Goal: Transaction & Acquisition: Purchase product/service

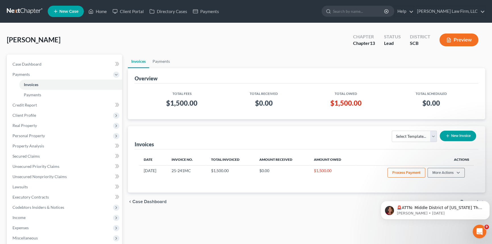
click at [30, 10] on link at bounding box center [25, 11] width 36 height 10
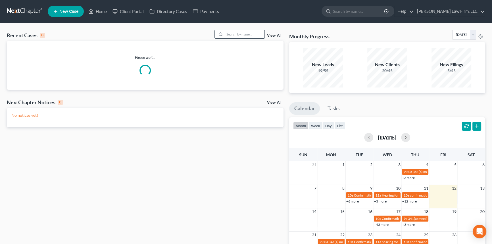
click at [247, 31] on input "search" at bounding box center [245, 34] width 40 height 8
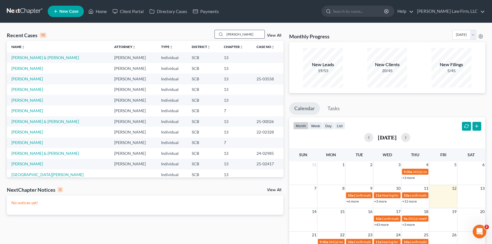
type input "DeAn"
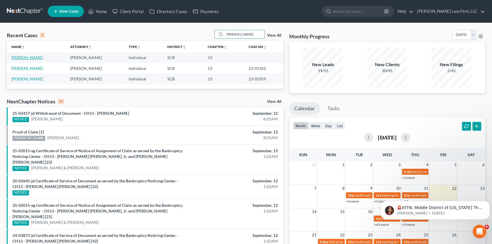
click at [32, 57] on link "[PERSON_NAME]" at bounding box center [27, 57] width 32 height 5
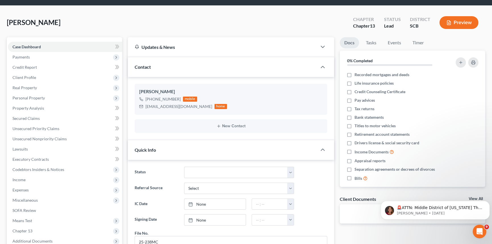
scroll to position [26, 0]
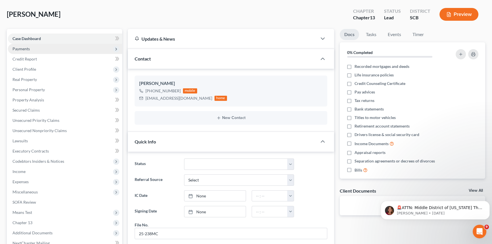
click at [24, 48] on span "Payments" at bounding box center [20, 48] width 17 height 5
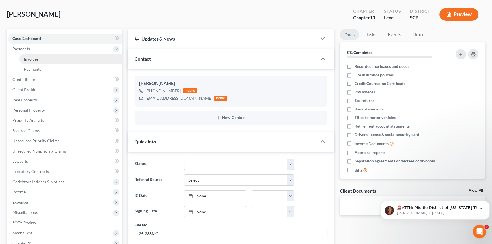
click at [39, 59] on link "Invoices" at bounding box center [70, 59] width 103 height 10
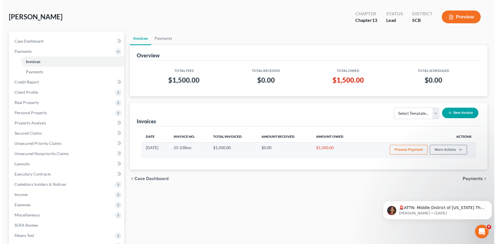
scroll to position [26, 0]
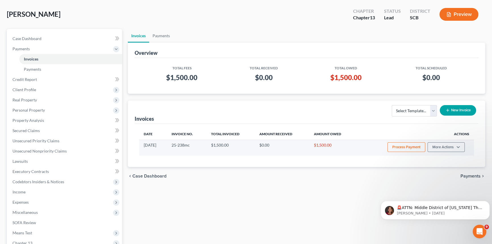
click at [396, 149] on button "Process Payment" at bounding box center [406, 147] width 38 height 10
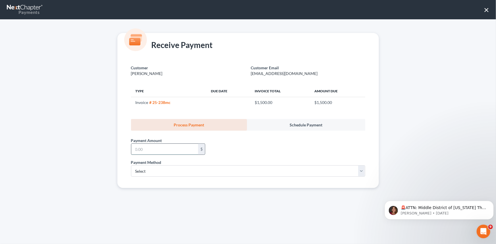
click at [149, 153] on input "text" at bounding box center [164, 149] width 67 height 11
type input "500.00"
click at [144, 175] on select "Select ACH Credit Card" at bounding box center [248, 170] width 234 height 11
select select "1"
click at [131, 165] on select "Select ACH Credit Card" at bounding box center [248, 170] width 234 height 11
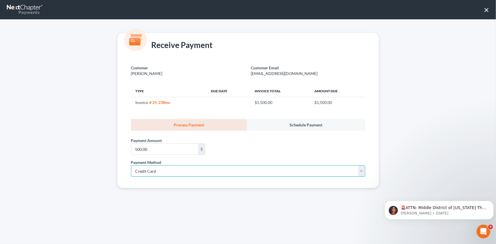
select select "42"
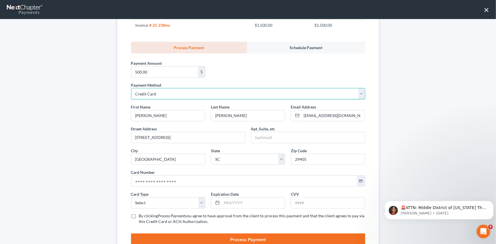
scroll to position [99, 0]
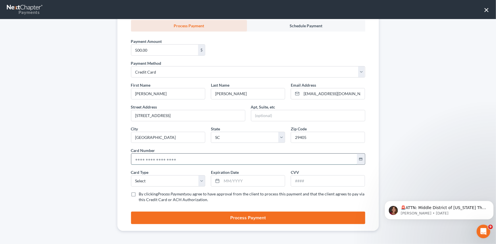
click at [187, 161] on input "text" at bounding box center [244, 159] width 226 height 11
click at [147, 156] on input "text" at bounding box center [244, 159] width 226 height 11
type input "5348 5800 1244 2985"
click at [158, 179] on select "Select Visa MasterCard Discover American Express" at bounding box center [168, 180] width 74 height 11
click at [131, 175] on select "Select Visa MasterCard Discover American Express" at bounding box center [168, 180] width 74 height 11
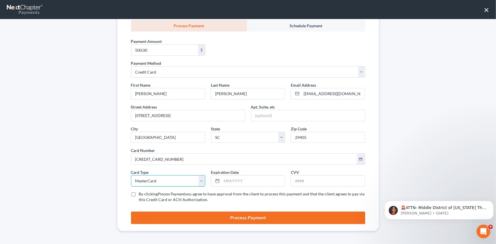
click at [147, 183] on select "Select Visa MasterCard Discover American Express" at bounding box center [168, 180] width 74 height 11
select select "0"
click at [131, 175] on select "Select Visa MasterCard Discover American Express" at bounding box center [168, 180] width 74 height 11
click at [260, 185] on input "text" at bounding box center [253, 181] width 63 height 11
type input "917"
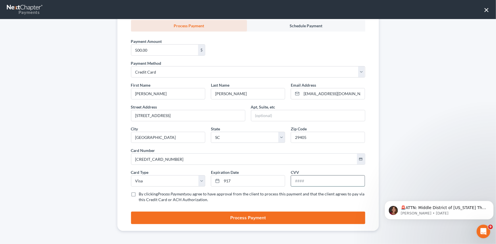
click at [302, 182] on input "text" at bounding box center [328, 181] width 74 height 11
drag, startPoint x: 241, startPoint y: 181, endPoint x: 203, endPoint y: 180, distance: 38.1
click at [204, 181] on div "First Name * Bryan Last Name * Dean Email Address * bryanluisdean@gmail.com Str…" at bounding box center [248, 144] width 240 height 125
type input "07/30"
click at [313, 188] on div "First Name * Bryan Last Name * Dean Email Address * bryanluisdean@gmail.com Str…" at bounding box center [248, 144] width 240 height 125
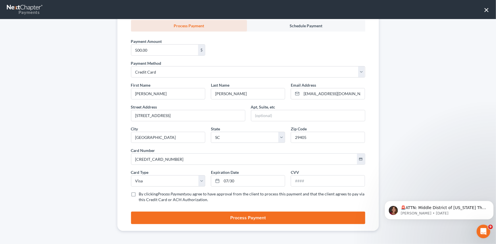
click at [313, 186] on div "First Name * Bryan Last Name * Dean Email Address * bryanluisdean@gmail.com Str…" at bounding box center [248, 144] width 240 height 125
click at [312, 183] on input "text" at bounding box center [328, 181] width 74 height 11
type input "917"
click at [268, 201] on label "By clicking Process Payment you agree to have approval from the client to proce…" at bounding box center [252, 196] width 226 height 11
click at [145, 195] on input "By clicking Process Payment you agree to have approval from the client to proce…" at bounding box center [143, 193] width 4 height 4
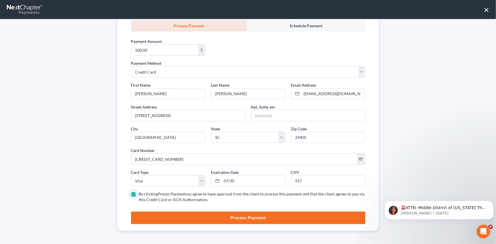
click at [139, 195] on label "By clicking Process Payment you agree to have approval from the client to proce…" at bounding box center [252, 196] width 226 height 11
click at [141, 195] on input "By clicking Process Payment you agree to have approval from the client to proce…" at bounding box center [143, 193] width 4 height 4
click at [139, 193] on label "By clicking Process Payment you agree to have approval from the client to proce…" at bounding box center [252, 196] width 226 height 11
click at [141, 193] on input "By clicking Process Payment you agree to have approval from the client to proce…" at bounding box center [143, 193] width 4 height 4
checkbox input "true"
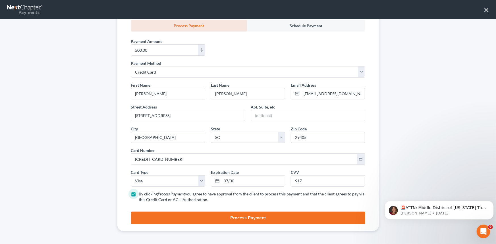
click at [220, 216] on button "Process Payment" at bounding box center [248, 218] width 234 height 12
click at [250, 185] on input "07/30" at bounding box center [253, 181] width 63 height 11
type input "07/2030"
click at [241, 219] on button "Process Payment" at bounding box center [248, 218] width 234 height 12
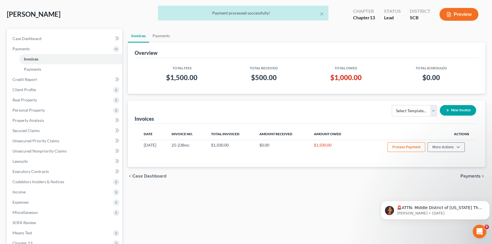
drag, startPoint x: 230, startPoint y: 233, endPoint x: 239, endPoint y: 229, distance: 9.4
click at [239, 229] on div "Invoices Payments Overview Total Fees Total Received Total Owed Total Scheduled…" at bounding box center [306, 167] width 363 height 277
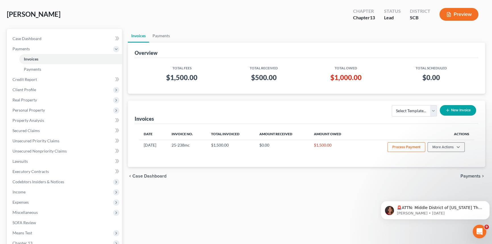
click at [28, 12] on span "[PERSON_NAME]" at bounding box center [34, 14] width 54 height 8
drag, startPoint x: 36, startPoint y: 38, endPoint x: 44, endPoint y: 36, distance: 8.1
click at [37, 37] on span "Case Dashboard" at bounding box center [26, 38] width 29 height 5
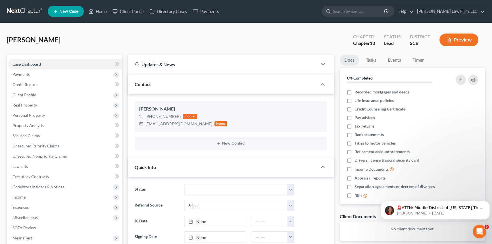
drag, startPoint x: 27, startPoint y: 34, endPoint x: 37, endPoint y: 6, distance: 29.6
click at [27, 33] on div "Dean, Bryan Upgraded Chapter Chapter 13 Status Lead District SCB Preview" at bounding box center [246, 42] width 478 height 25
click at [37, 6] on nav "Home New Case Client Portal Directory Cases Payments Meredith Law Firm, LLC leg…" at bounding box center [246, 11] width 492 height 23
click at [32, 10] on link at bounding box center [25, 11] width 36 height 10
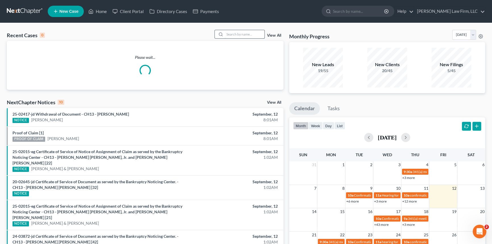
click at [245, 33] on input "search" at bounding box center [245, 34] width 40 height 8
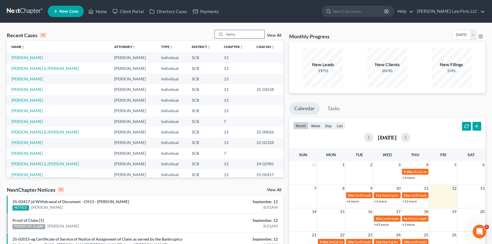
type input "horry"
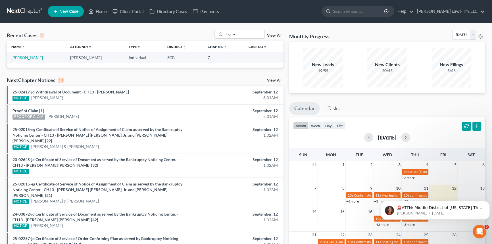
click at [27, 54] on td "[PERSON_NAME]" at bounding box center [36, 57] width 59 height 11
click at [25, 55] on td "[PERSON_NAME]" at bounding box center [36, 57] width 59 height 11
click at [28, 57] on link "[PERSON_NAME]" at bounding box center [27, 57] width 32 height 5
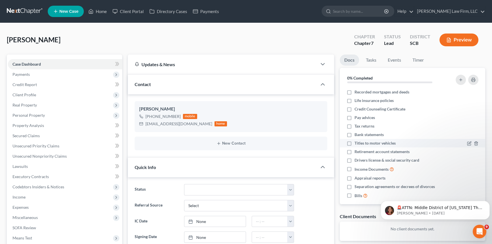
select select "0"
click at [20, 74] on span "Payments" at bounding box center [20, 74] width 17 height 5
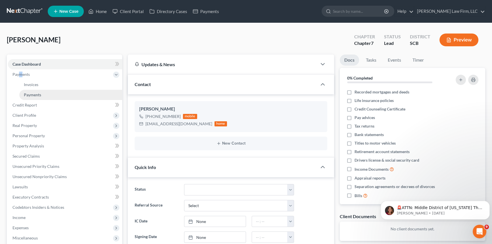
click at [45, 91] on link "Payments" at bounding box center [70, 95] width 103 height 10
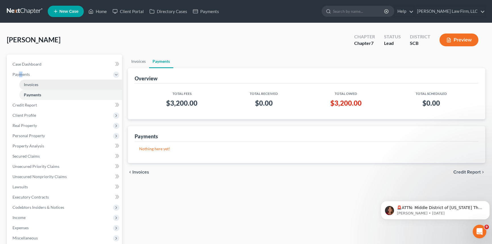
click at [43, 88] on link "Invoices" at bounding box center [70, 85] width 103 height 10
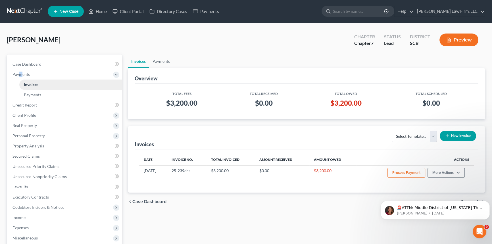
click at [62, 82] on link "Invoices" at bounding box center [70, 85] width 103 height 10
click at [348, 138] on div "Invoices Select Template... New Invoice" at bounding box center [307, 137] width 344 height 23
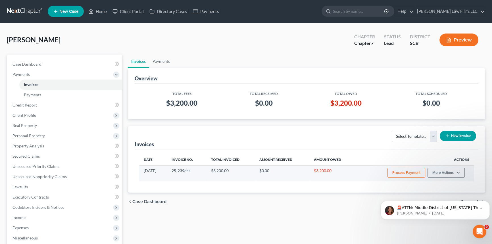
click at [398, 171] on button "Process Payment" at bounding box center [406, 173] width 38 height 10
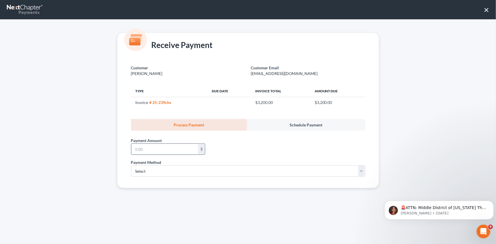
click at [164, 153] on input "text" at bounding box center [164, 149] width 67 height 11
click at [158, 153] on input "text" at bounding box center [164, 149] width 67 height 11
type input "500.00"
click at [145, 170] on select "Select ACH Credit Card" at bounding box center [248, 170] width 234 height 11
select select "1"
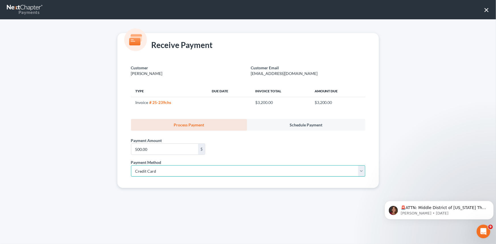
click at [131, 165] on select "Select ACH Credit Card" at bounding box center [248, 170] width 234 height 11
select select "42"
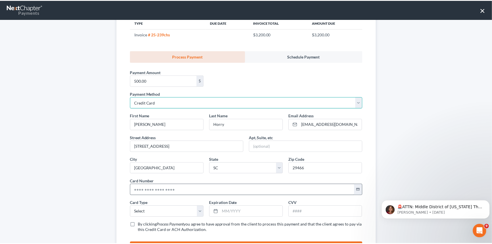
scroll to position [77, 0]
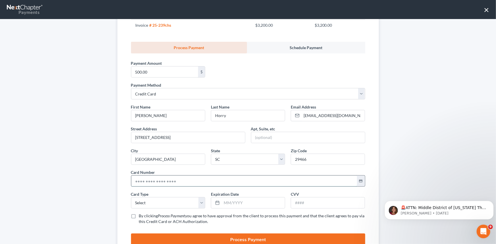
click at [194, 178] on input "text" at bounding box center [244, 181] width 226 height 11
type input "4356 4006 0113 5084"
click at [168, 191] on div "Card Type * Select Visa MasterCard Discover American Express" at bounding box center [168, 199] width 80 height 17
click at [159, 206] on select "Select Visa MasterCard Discover American Express" at bounding box center [168, 202] width 74 height 11
select select "0"
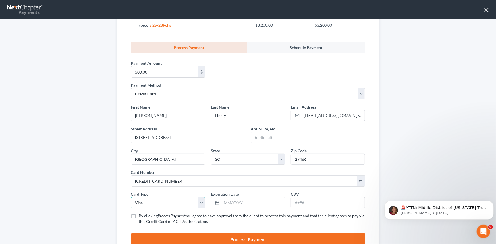
click at [131, 197] on select "Select Visa MasterCard Discover American Express" at bounding box center [168, 202] width 74 height 11
click at [239, 198] on input "text" at bounding box center [253, 202] width 63 height 11
type input "09/2029"
click at [304, 205] on input "text" at bounding box center [328, 202] width 74 height 11
type input "910"
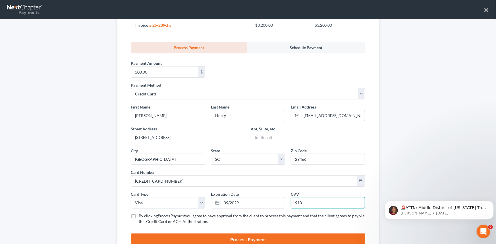
click at [139, 213] on label "By clicking Process Payment you agree to have approval from the client to proce…" at bounding box center [252, 218] width 226 height 11
click at [141, 213] on input "By clicking Process Payment you agree to have approval from the client to proce…" at bounding box center [143, 215] width 4 height 4
checkbox input "true"
click at [145, 237] on button "Process Payment" at bounding box center [248, 239] width 234 height 12
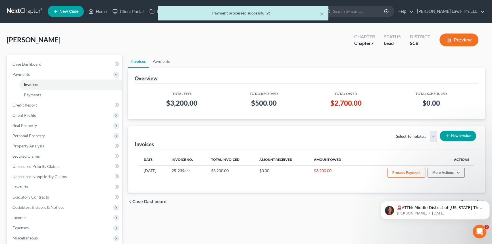
click at [283, 131] on div "Invoices Select Template... New Invoice" at bounding box center [307, 137] width 344 height 23
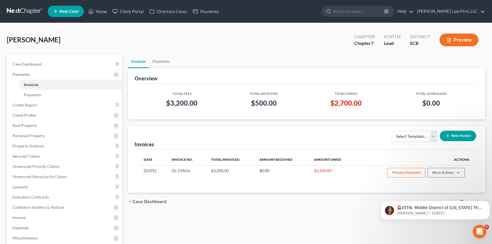
click at [11, 9] on link at bounding box center [25, 11] width 36 height 10
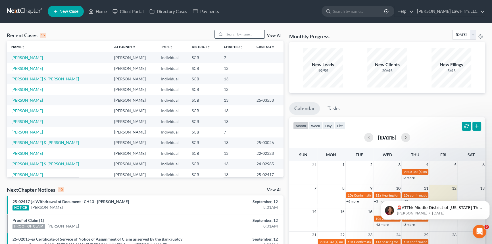
click at [227, 32] on input "search" at bounding box center [245, 34] width 40 height 8
type input "J"
type input "Horry"
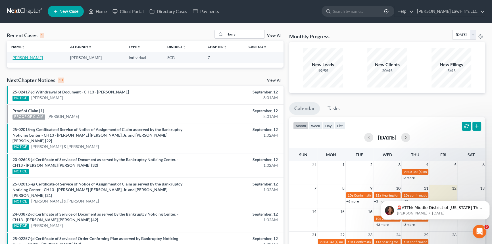
click at [23, 57] on link "[PERSON_NAME]" at bounding box center [27, 57] width 32 height 5
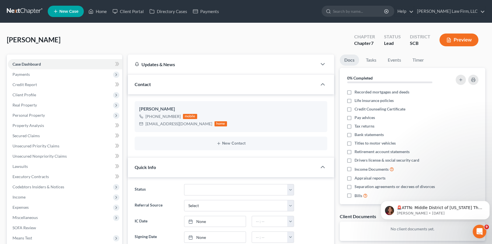
select select "0"
click at [128, 9] on link "Client Portal" at bounding box center [128, 11] width 37 height 10
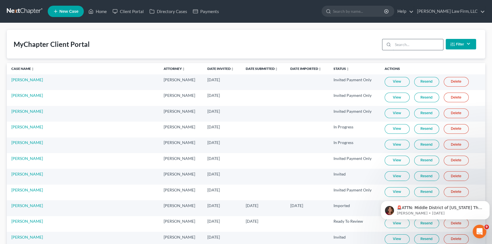
click at [400, 47] on input "search" at bounding box center [418, 44] width 50 height 11
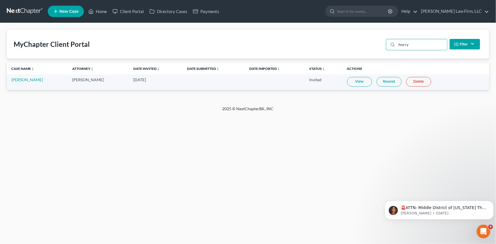
type input "horry"
click at [384, 78] on link "Resend" at bounding box center [388, 82] width 25 height 10
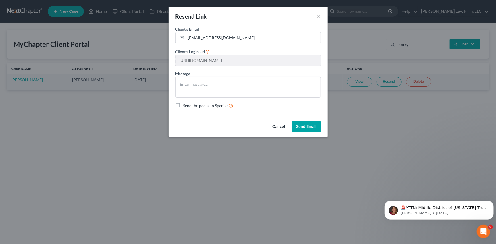
click at [309, 124] on button "Send Email" at bounding box center [306, 126] width 29 height 11
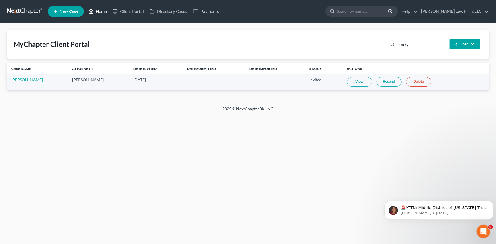
click at [98, 11] on link "Home" at bounding box center [97, 11] width 24 height 10
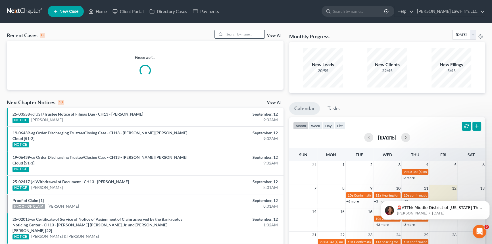
click at [232, 35] on input "search" at bounding box center [245, 34] width 40 height 8
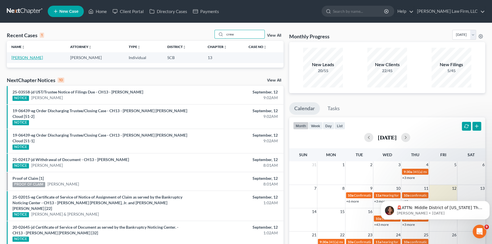
type input "crew"
click at [25, 57] on link "[PERSON_NAME]" at bounding box center [27, 57] width 32 height 5
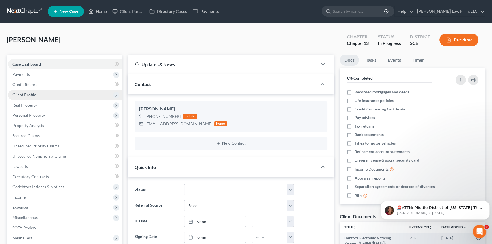
scroll to position [34, 0]
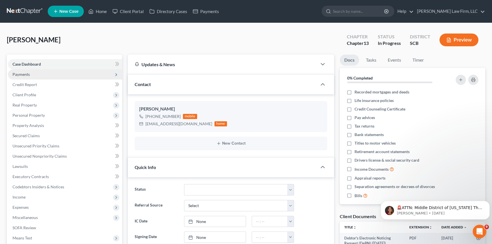
click at [25, 74] on span "Payments" at bounding box center [20, 74] width 17 height 5
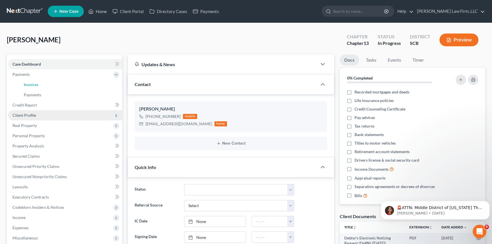
drag, startPoint x: 34, startPoint y: 82, endPoint x: 99, endPoint y: 110, distance: 71.3
click at [35, 82] on span "Invoices" at bounding box center [31, 84] width 14 height 5
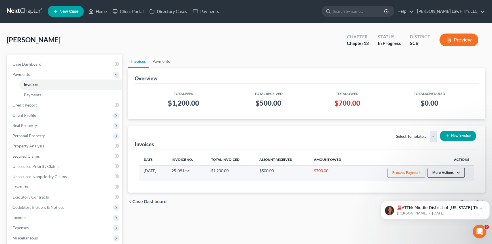
click at [443, 172] on button "More Actions" at bounding box center [445, 173] width 37 height 10
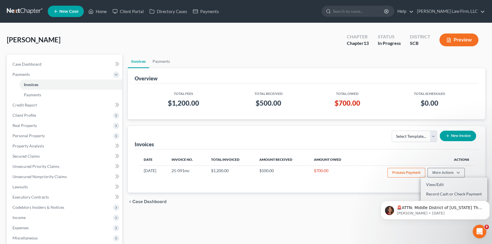
click at [432, 192] on body "🚨ATTN: Middle District of [US_STATE] The court has added a new Credit Counselin…" at bounding box center [435, 208] width 109 height 35
click at [439, 193] on body "🚨ATTN: Middle District of [US_STATE] The court has added a new Credit Counselin…" at bounding box center [435, 208] width 109 height 35
click at [450, 195] on body "🚨ATTN: Middle District of [US_STATE] The court has added a new Credit Counselin…" at bounding box center [435, 208] width 109 height 35
click at [447, 191] on body "🚨ATTN: Middle District of [US_STATE] The court has added a new Credit Counselin…" at bounding box center [435, 208] width 109 height 35
click at [431, 191] on html "🚨ATTN: Middle District of [US_STATE] The court has added a new Credit Counselin…" at bounding box center [435, 209] width 114 height 40
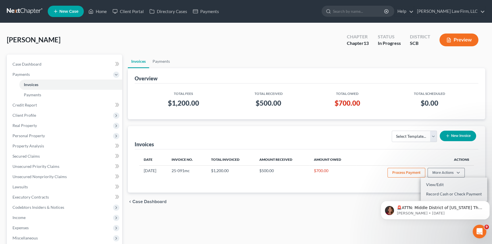
click at [430, 193] on body "🚨ATTN: Middle District of [US_STATE] The court has added a new Credit Counselin…" at bounding box center [435, 208] width 109 height 35
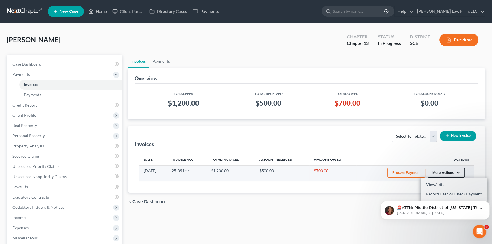
click at [438, 170] on button "More Actions" at bounding box center [445, 173] width 37 height 10
click at [439, 170] on button "More Actions" at bounding box center [445, 173] width 37 height 10
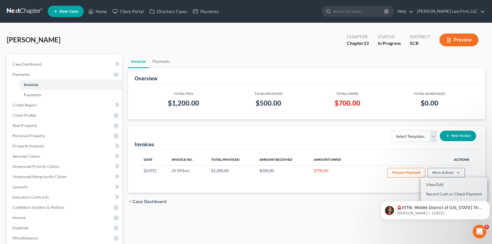
click at [436, 192] on body "🚨ATTN: Middle District of [US_STATE] The court has added a new Credit Counselin…" at bounding box center [435, 208] width 109 height 35
click at [447, 193] on body "🚨ATTN: Middle District of [US_STATE] The court has added a new Credit Counselin…" at bounding box center [435, 208] width 109 height 35
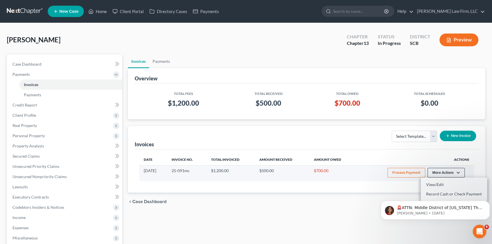
click at [438, 170] on button "More Actions" at bounding box center [445, 173] width 37 height 10
click at [438, 169] on button "More Actions" at bounding box center [445, 173] width 37 height 10
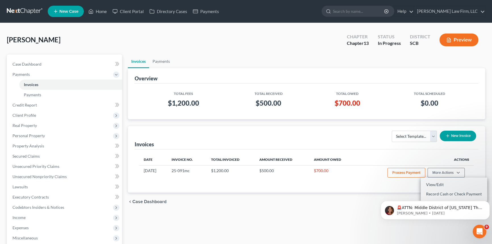
click at [450, 193] on body "🚨ATTN: Middle District of [US_STATE] The court has added a new Credit Counselin…" at bounding box center [435, 208] width 109 height 35
click at [101, 9] on link "Home" at bounding box center [97, 11] width 24 height 10
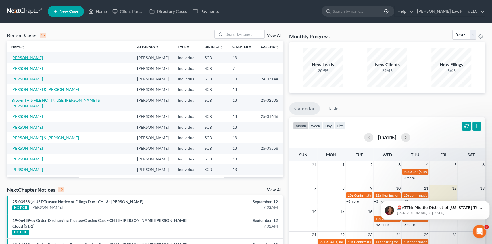
click at [22, 56] on link "[PERSON_NAME]" at bounding box center [27, 57] width 32 height 5
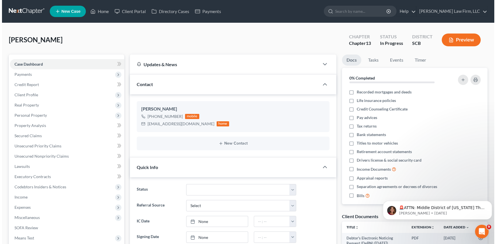
scroll to position [34, 0]
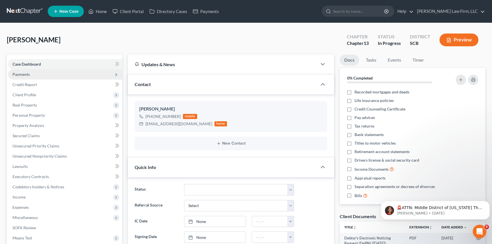
click at [20, 71] on span "Payments" at bounding box center [65, 74] width 114 height 10
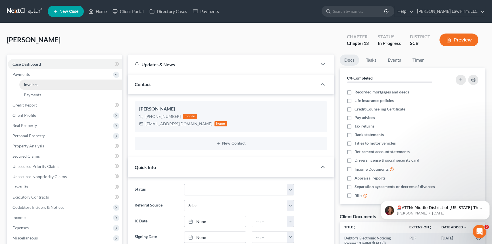
click at [32, 82] on link "Invoices" at bounding box center [70, 85] width 103 height 10
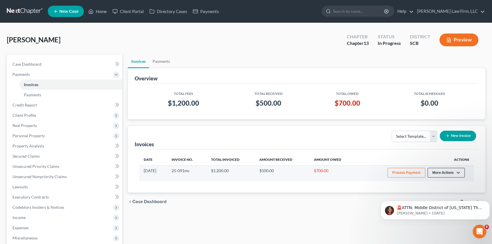
click at [437, 170] on button "More Actions" at bounding box center [445, 173] width 37 height 10
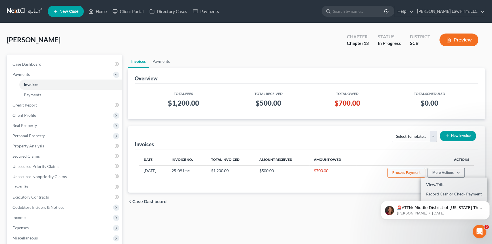
click at [430, 193] on body "🚨ATTN: Middle District of [US_STATE] The court has added a new Credit Counselin…" at bounding box center [435, 208] width 109 height 35
click at [464, 192] on body "🚨ATTN: Middle District of [US_STATE] The court has added a new Credit Counselin…" at bounding box center [435, 208] width 109 height 35
click at [464, 193] on body "🚨ATTN: Middle District of [US_STATE] The court has added a new Credit Counselin…" at bounding box center [435, 208] width 109 height 35
drag, startPoint x: 464, startPoint y: 193, endPoint x: 458, endPoint y: 190, distance: 6.8
click at [464, 195] on body "🚨ATTN: Middle District of [US_STATE] The court has added a new Credit Counselin…" at bounding box center [435, 208] width 109 height 35
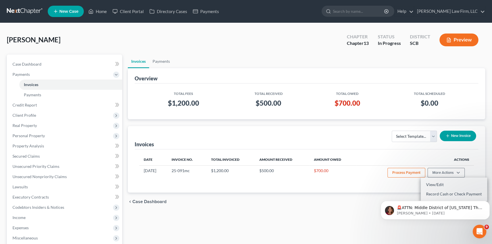
drag, startPoint x: 433, startPoint y: 193, endPoint x: 431, endPoint y: 190, distance: 3.2
click at [431, 190] on html "🚨ATTN: Middle District of [US_STATE] The court has added a new Credit Counselin…" at bounding box center [435, 209] width 114 height 40
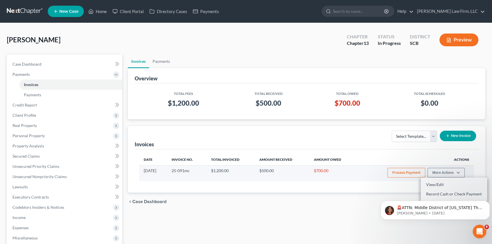
click at [406, 172] on button "Process Payment" at bounding box center [406, 173] width 38 height 10
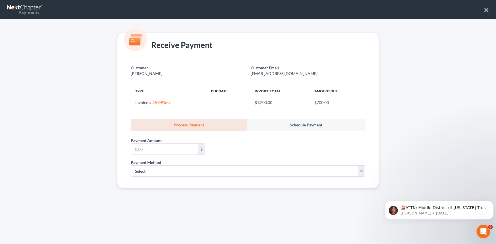
click at [485, 10] on button "×" at bounding box center [485, 9] width 5 height 9
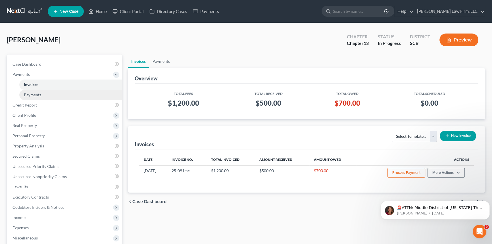
click at [29, 92] on span "Payments" at bounding box center [32, 94] width 17 height 5
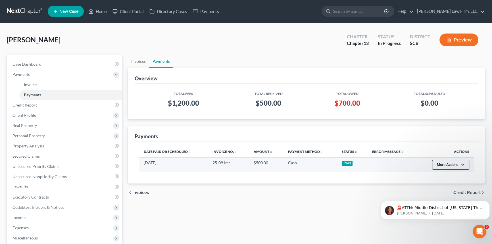
click at [445, 163] on button "More Actions" at bounding box center [450, 165] width 37 height 10
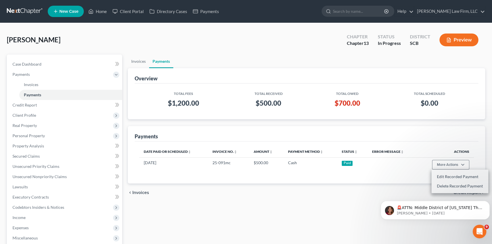
click at [393, 130] on div "Payments" at bounding box center [307, 133] width 344 height 15
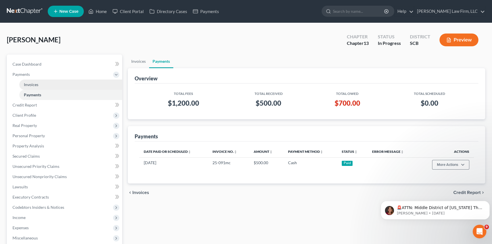
click at [34, 82] on span "Invoices" at bounding box center [31, 84] width 14 height 5
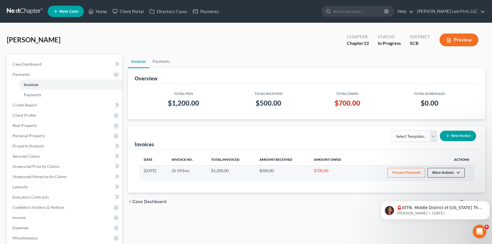
click at [439, 171] on button "More Actions" at bounding box center [445, 173] width 37 height 10
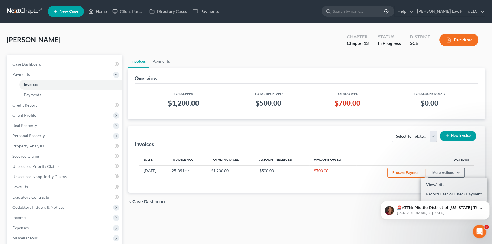
click at [436, 193] on body "🚨ATTN: Middle District of [US_STATE] The court has added a new Credit Counselin…" at bounding box center [435, 208] width 109 height 35
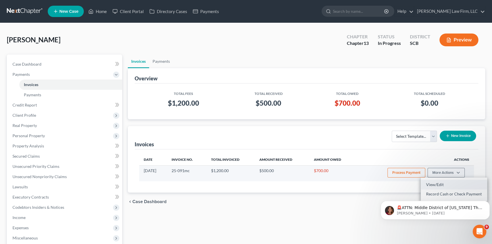
click at [437, 183] on link "View/Edit" at bounding box center [454, 185] width 66 height 10
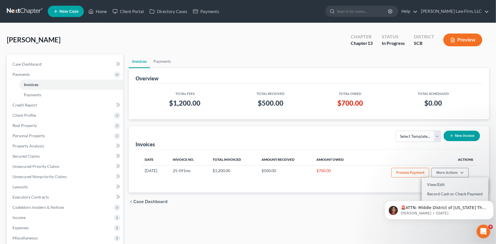
select select "1"
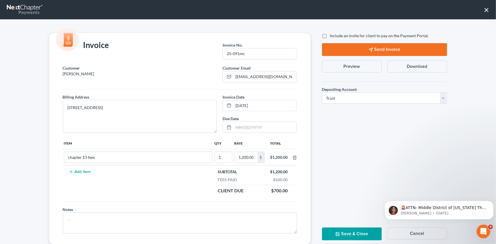
click at [418, 232] on button "Cancel" at bounding box center [417, 233] width 60 height 12
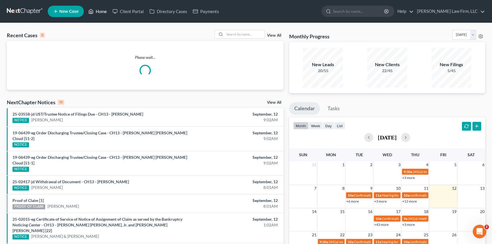
click at [100, 8] on link "Home" at bounding box center [97, 11] width 24 height 10
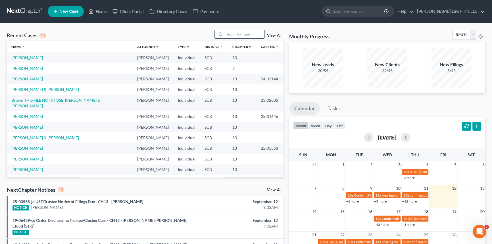
click at [223, 37] on div at bounding box center [220, 34] width 10 height 8
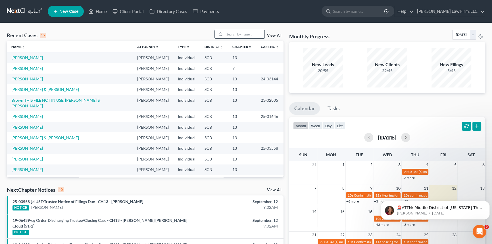
click at [230, 31] on input "search" at bounding box center [245, 34] width 40 height 8
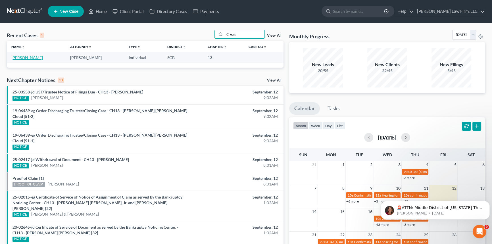
type input "Crews"
click at [27, 55] on link "[PERSON_NAME]" at bounding box center [27, 57] width 32 height 5
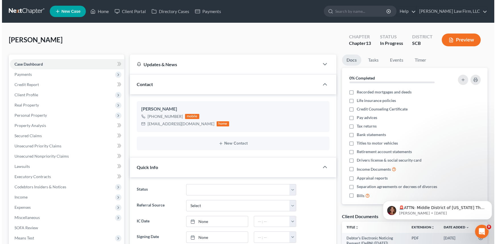
scroll to position [34, 0]
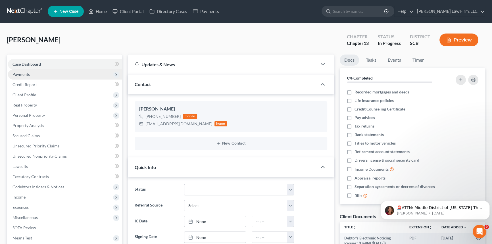
click at [23, 72] on span "Payments" at bounding box center [20, 74] width 17 height 5
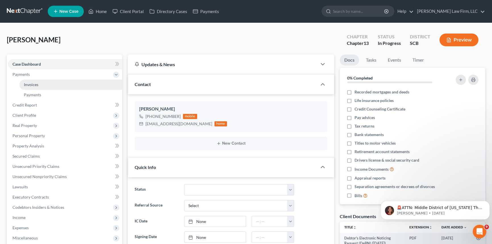
click at [28, 82] on span "Invoices" at bounding box center [31, 84] width 14 height 5
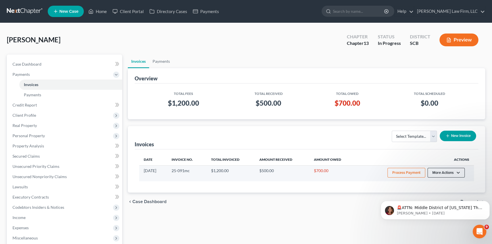
click at [440, 170] on button "More Actions" at bounding box center [445, 173] width 37 height 10
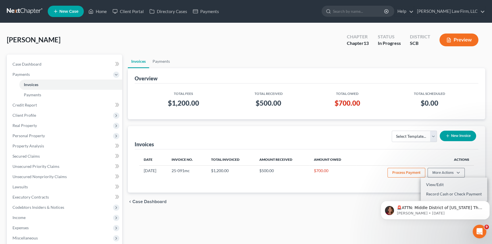
click at [437, 193] on body "🚨ATTN: Middle District of [US_STATE] The court has added a new Credit Counselin…" at bounding box center [435, 208] width 109 height 35
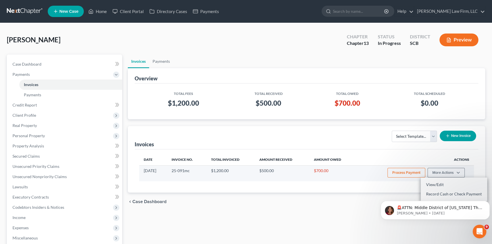
click at [406, 173] on button "Process Payment" at bounding box center [406, 173] width 38 height 10
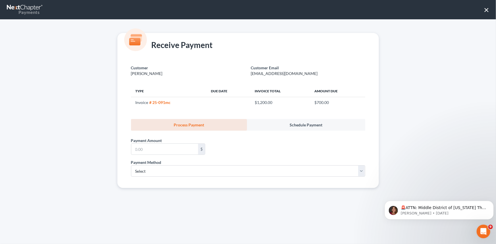
click at [487, 10] on button "×" at bounding box center [485, 9] width 5 height 9
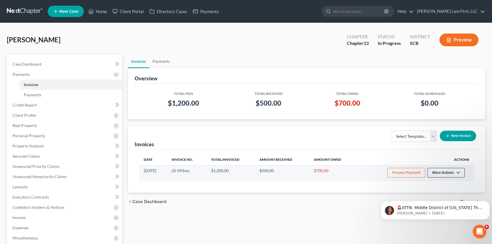
click at [441, 172] on button "More Actions" at bounding box center [445, 173] width 37 height 10
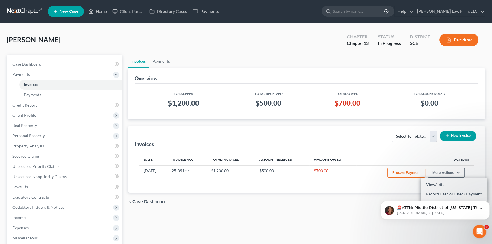
click at [430, 193] on body "🚨ATTN: Middle District of [US_STATE] The court has added a new Credit Counselin…" at bounding box center [435, 208] width 109 height 35
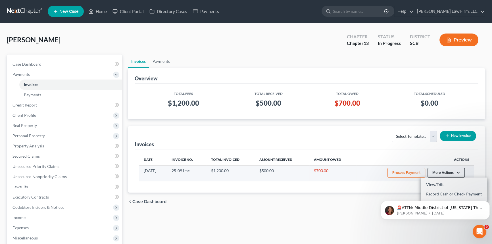
click at [448, 170] on button "More Actions" at bounding box center [445, 173] width 37 height 10
click at [440, 172] on button "More Actions" at bounding box center [445, 173] width 37 height 10
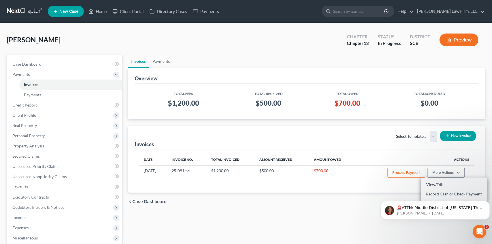
click at [437, 193] on body "🚨ATTN: Middle District of [US_STATE] The court has added a new Credit Counselin…" at bounding box center [435, 208] width 109 height 35
click at [439, 191] on body "🚨ATTN: Middle District of [US_STATE] The court has added a new Credit Counselin…" at bounding box center [435, 208] width 109 height 35
click at [487, 203] on icon "Dismiss notification" at bounding box center [488, 202] width 3 height 3
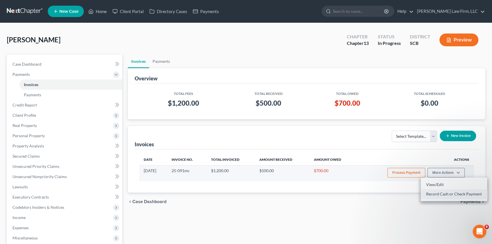
click at [449, 191] on link "Record Cash or Check Payment" at bounding box center [454, 194] width 66 height 10
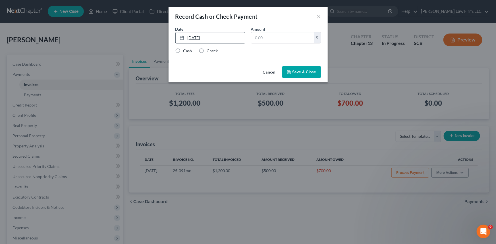
click at [198, 34] on link "[DATE]" at bounding box center [210, 37] width 69 height 11
click at [183, 51] on label "Cash" at bounding box center [187, 51] width 9 height 6
click at [185, 51] on input "Cash" at bounding box center [187, 50] width 4 height 4
radio input "true"
click at [264, 37] on input "text" at bounding box center [282, 37] width 62 height 11
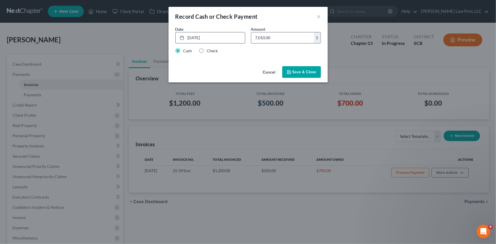
drag, startPoint x: 261, startPoint y: 36, endPoint x: 264, endPoint y: 32, distance: 4.9
click at [262, 34] on input "7,010.00" at bounding box center [282, 37] width 62 height 11
type input "7,700.00"
drag, startPoint x: 256, startPoint y: 39, endPoint x: 283, endPoint y: 45, distance: 27.8
click at [283, 45] on div "Date [DATE] close Date [DATE] Time 12:00 AM chevron_left [DATE] chevron_right S…" at bounding box center [247, 37] width 151 height 22
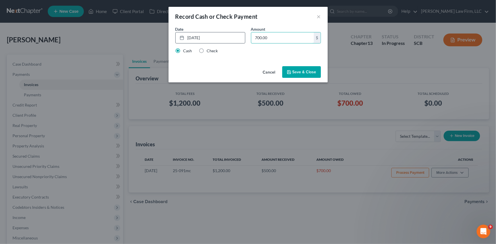
type input "700.00"
click at [303, 71] on button "Save & Close" at bounding box center [301, 72] width 39 height 12
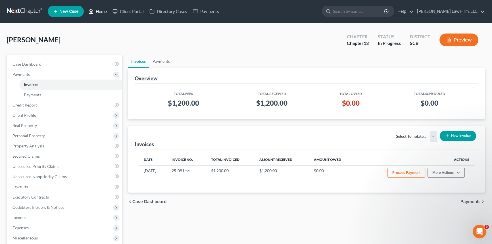
click at [104, 10] on link "Home" at bounding box center [97, 11] width 24 height 10
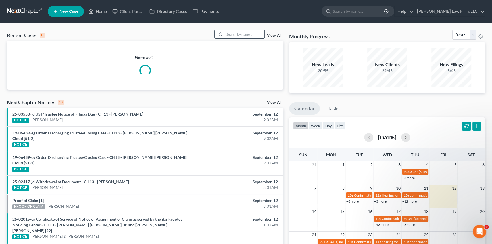
click at [231, 36] on input "search" at bounding box center [245, 34] width 40 height 8
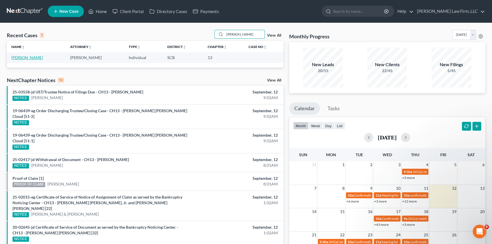
type input "[PERSON_NAME]"
click at [28, 55] on link "[PERSON_NAME]" at bounding box center [27, 57] width 32 height 5
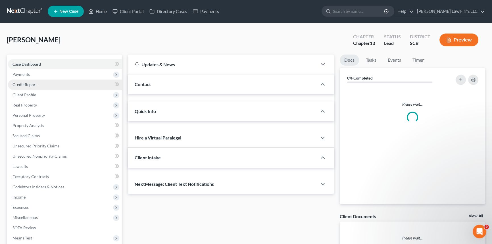
select select "0"
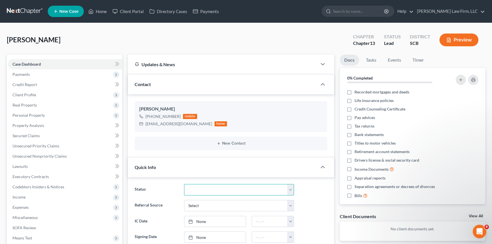
click at [289, 187] on select "Discharged Dismissed Filed In Progress Lead Lost Lead Ready to File To Review W…" at bounding box center [239, 189] width 110 height 11
select select "3"
click at [184, 184] on select "Discharged Dismissed Filed In Progress Lead Lost Lead Ready to File To Review W…" at bounding box center [239, 189] width 110 height 11
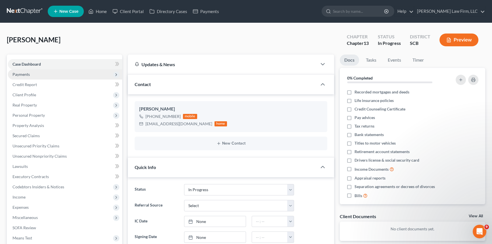
click at [20, 73] on span "Payments" at bounding box center [20, 74] width 17 height 5
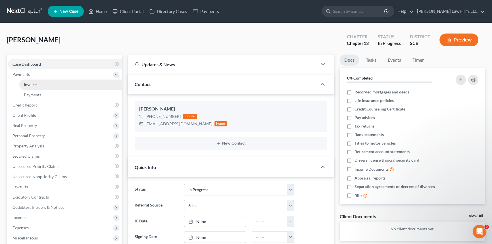
click at [28, 82] on span "Invoices" at bounding box center [31, 84] width 14 height 5
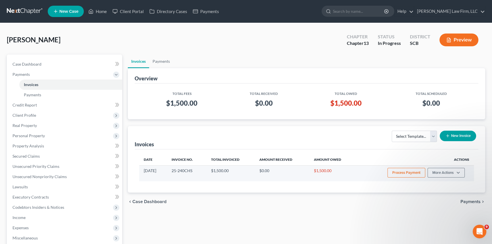
click at [410, 171] on button "Process Payment" at bounding box center [406, 173] width 38 height 10
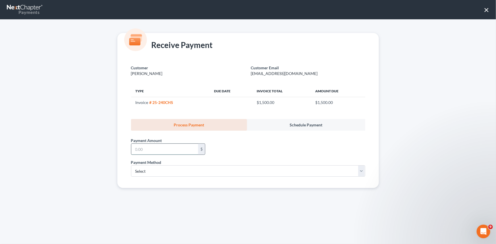
click at [133, 151] on input "text" at bounding box center [164, 149] width 67 height 11
type input "500.00"
click at [141, 169] on select "Select ACH Credit Card" at bounding box center [248, 170] width 234 height 11
select select "1"
click at [131, 165] on select "Select ACH Credit Card" at bounding box center [248, 170] width 234 height 11
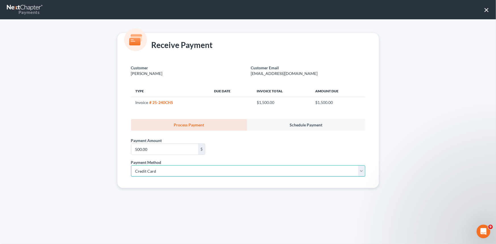
select select "42"
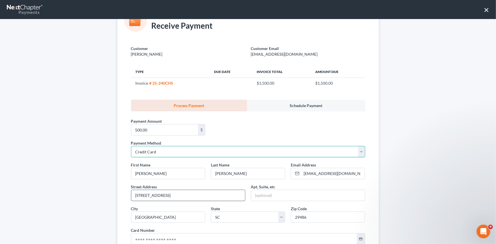
scroll to position [51, 0]
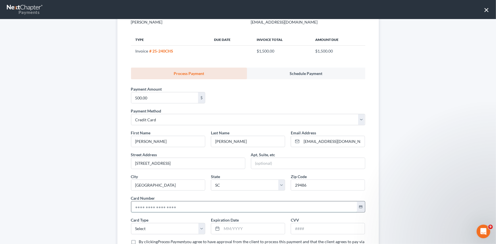
click at [134, 206] on input "text" at bounding box center [244, 206] width 226 height 11
type input "[CREDIT_CARD_NUMBER]"
click at [149, 228] on select "Select Visa MasterCard Discover American Express" at bounding box center [168, 228] width 74 height 11
select select "0"
click at [131, 223] on select "Select Visa MasterCard Discover American Express" at bounding box center [168, 228] width 74 height 11
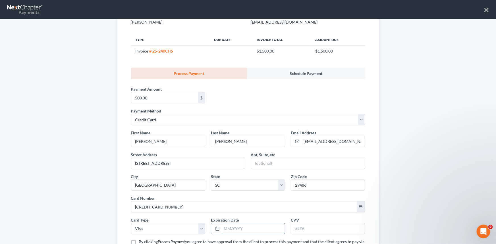
click at [232, 227] on input "text" at bounding box center [253, 228] width 63 height 11
type input "09/2028"
click at [306, 227] on input "text" at bounding box center [328, 228] width 74 height 11
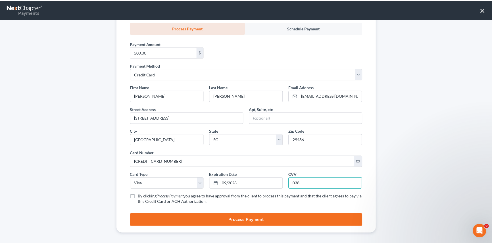
scroll to position [99, 0]
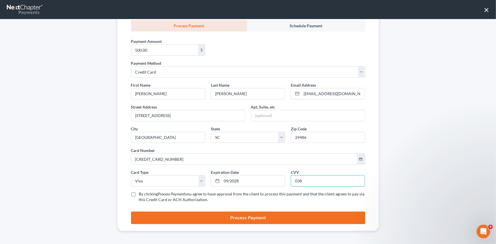
type input "038"
click at [139, 193] on label "By clicking Process Payment you agree to have approval from the client to proce…" at bounding box center [252, 196] width 226 height 11
click at [141, 193] on input "By clicking Process Payment you agree to have approval from the client to proce…" at bounding box center [143, 193] width 4 height 4
checkbox input "true"
click at [260, 219] on button "Process Payment" at bounding box center [248, 218] width 234 height 12
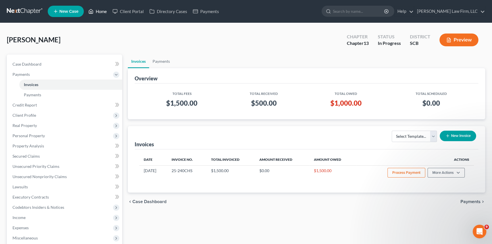
click at [99, 13] on link "Home" at bounding box center [97, 11] width 24 height 10
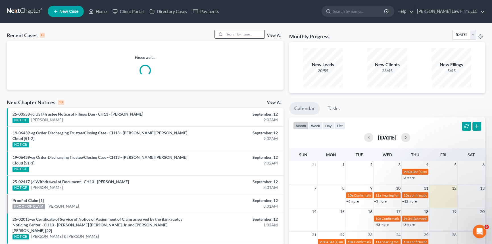
click at [227, 33] on input "search" at bounding box center [245, 34] width 40 height 8
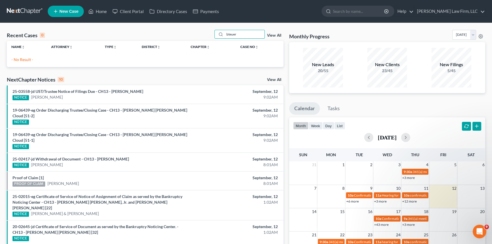
drag, startPoint x: 227, startPoint y: 33, endPoint x: 233, endPoint y: 29, distance: 7.6
click at [229, 32] on input "bteuer" at bounding box center [245, 34] width 40 height 8
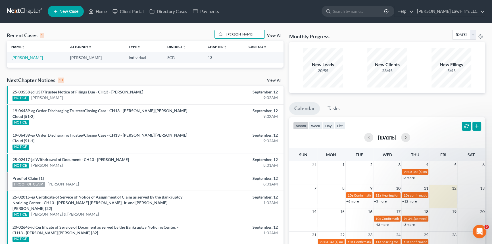
type input "[PERSON_NAME]"
click at [18, 55] on link "[PERSON_NAME]" at bounding box center [27, 57] width 32 height 5
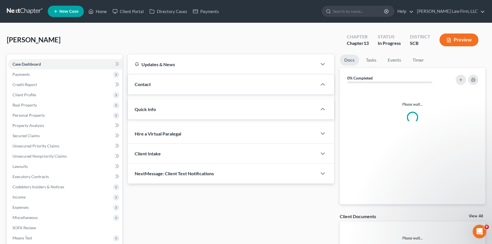
select select "0"
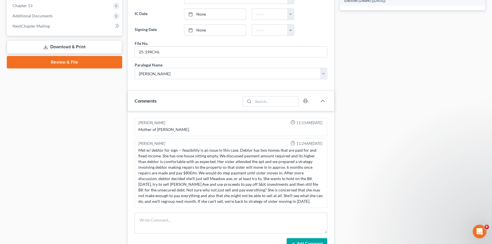
scroll to position [258, 0]
